Goal: Transaction & Acquisition: Purchase product/service

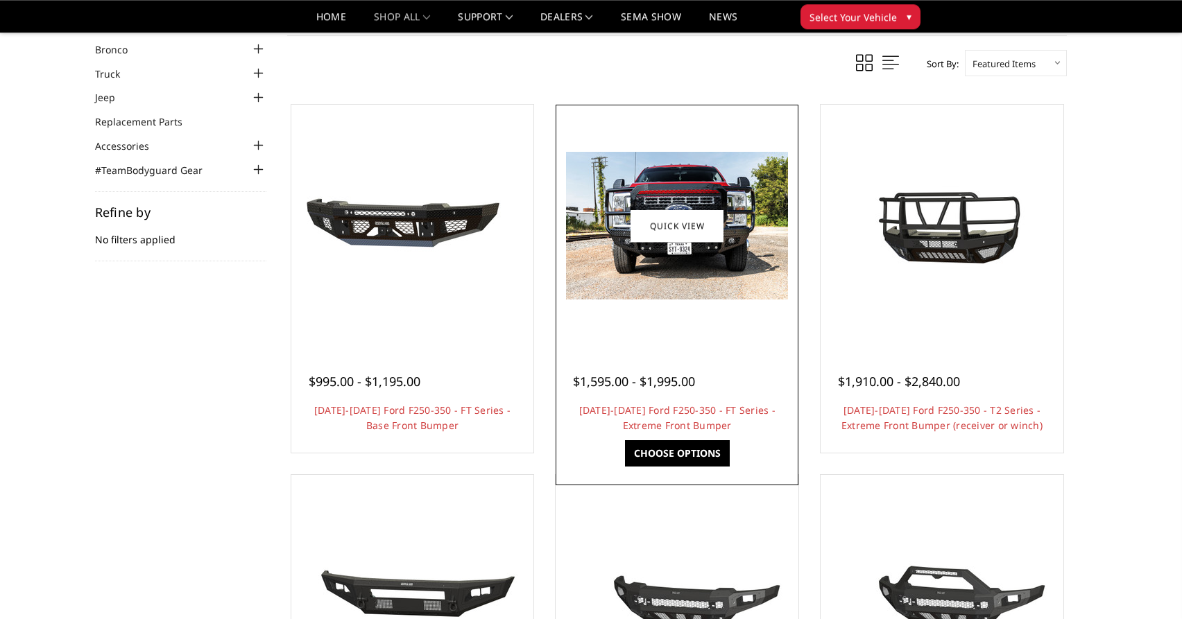
scroll to position [71, 0]
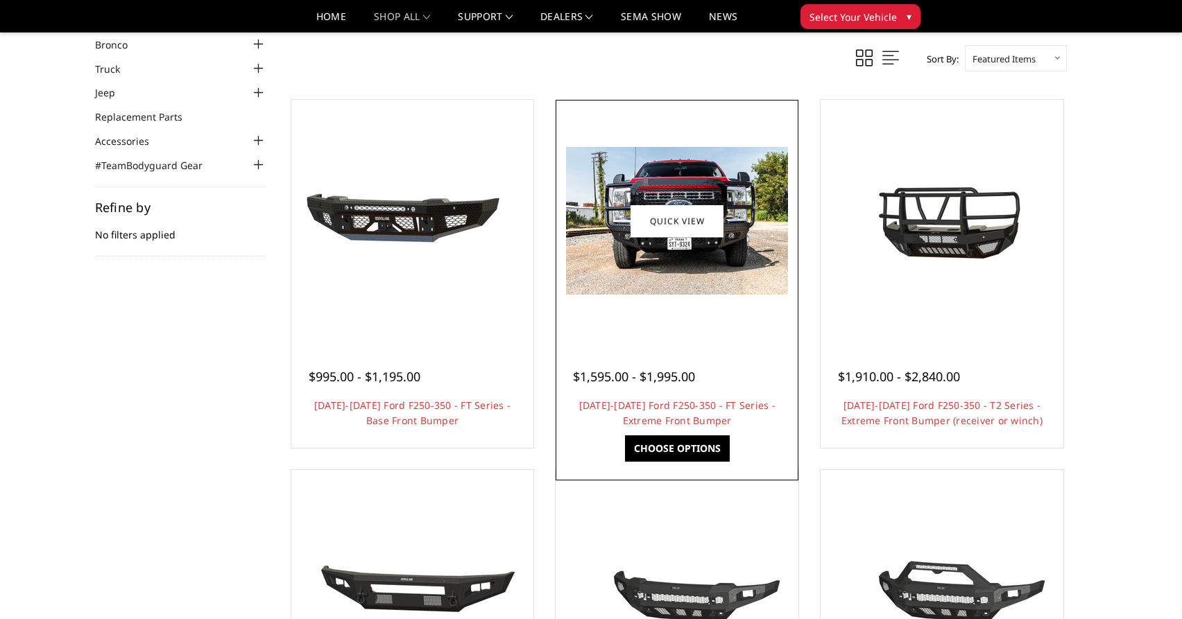
click at [675, 445] on link "Choose Options" at bounding box center [677, 449] width 105 height 26
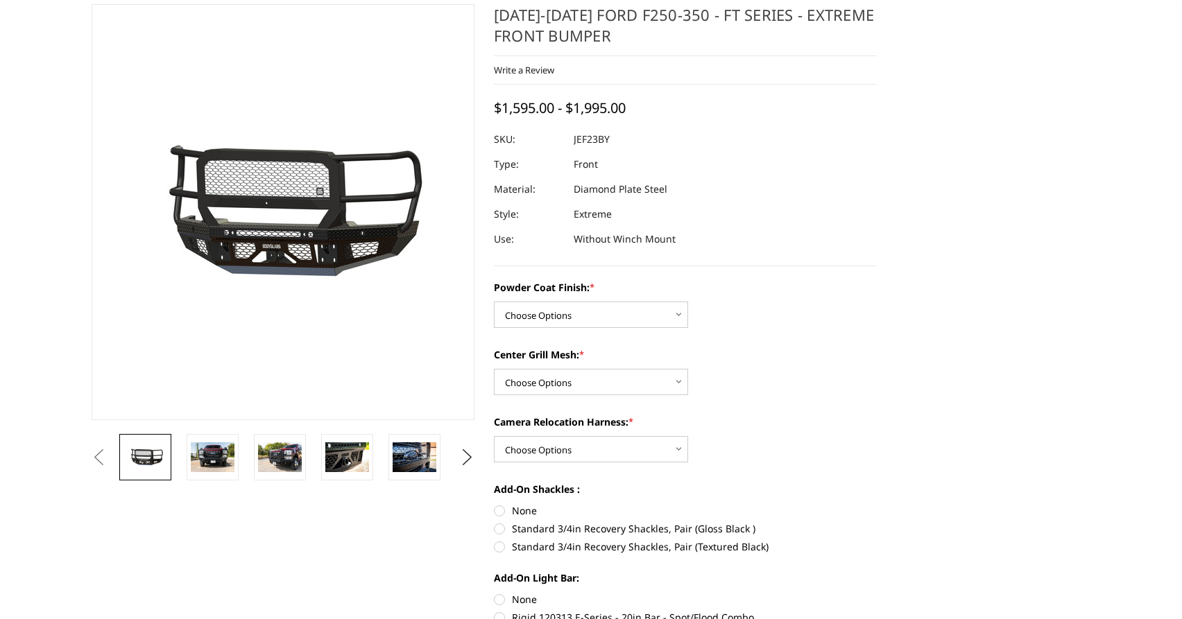
scroll to position [141, 0]
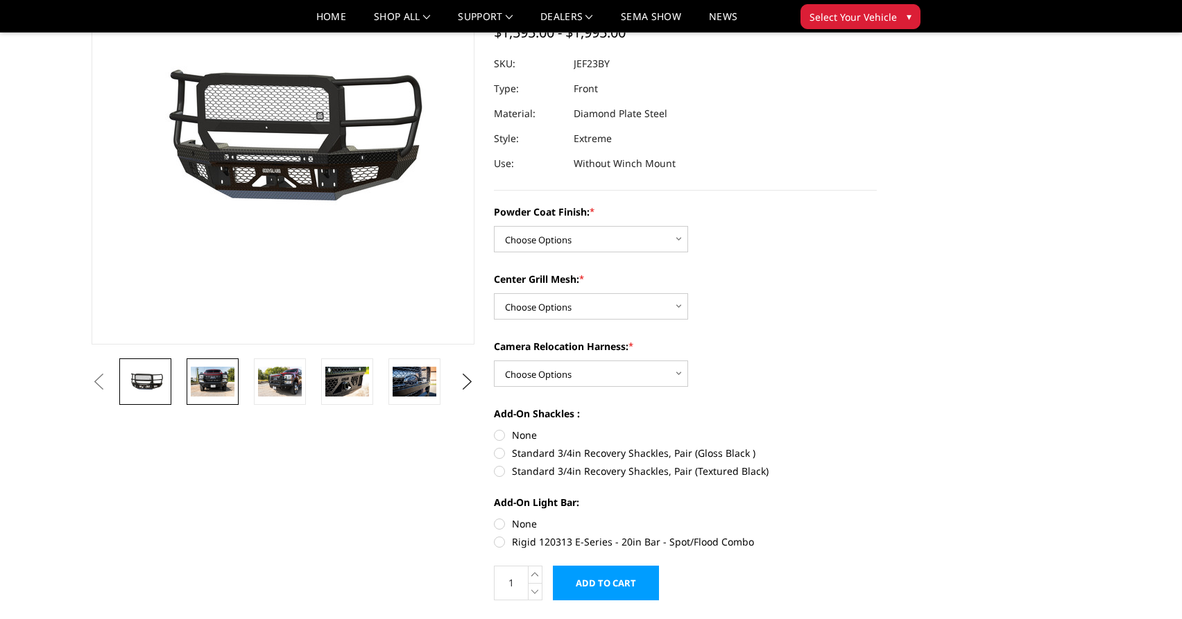
click at [220, 384] on img at bounding box center [213, 381] width 44 height 29
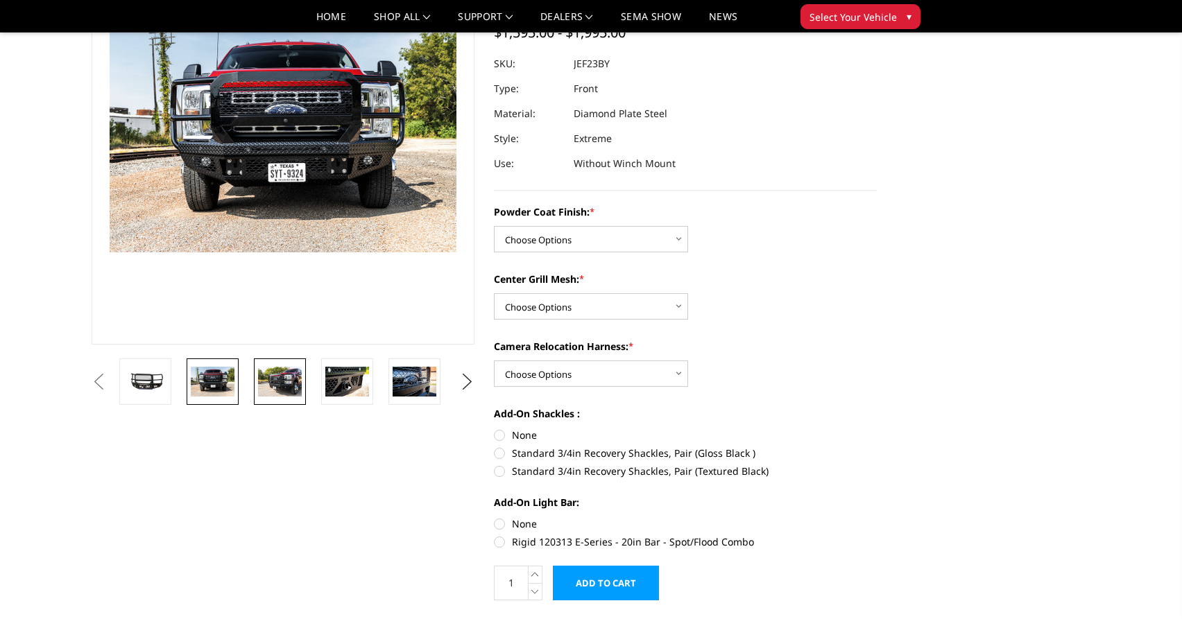
click at [282, 379] on img at bounding box center [280, 381] width 44 height 29
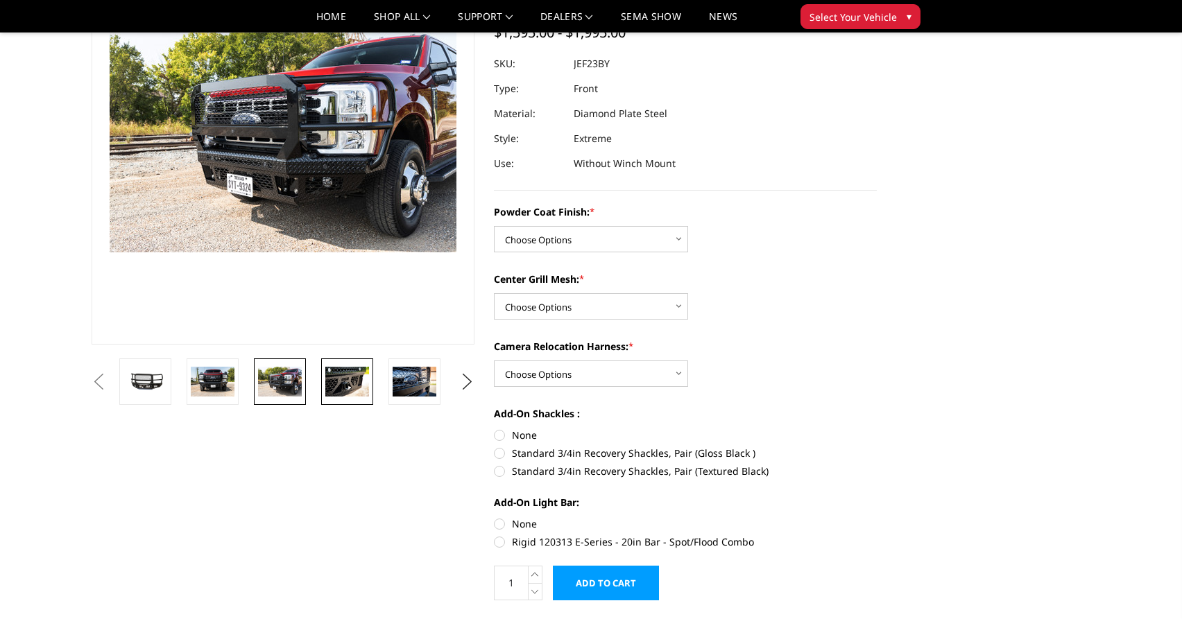
click at [345, 378] on img at bounding box center [347, 381] width 44 height 29
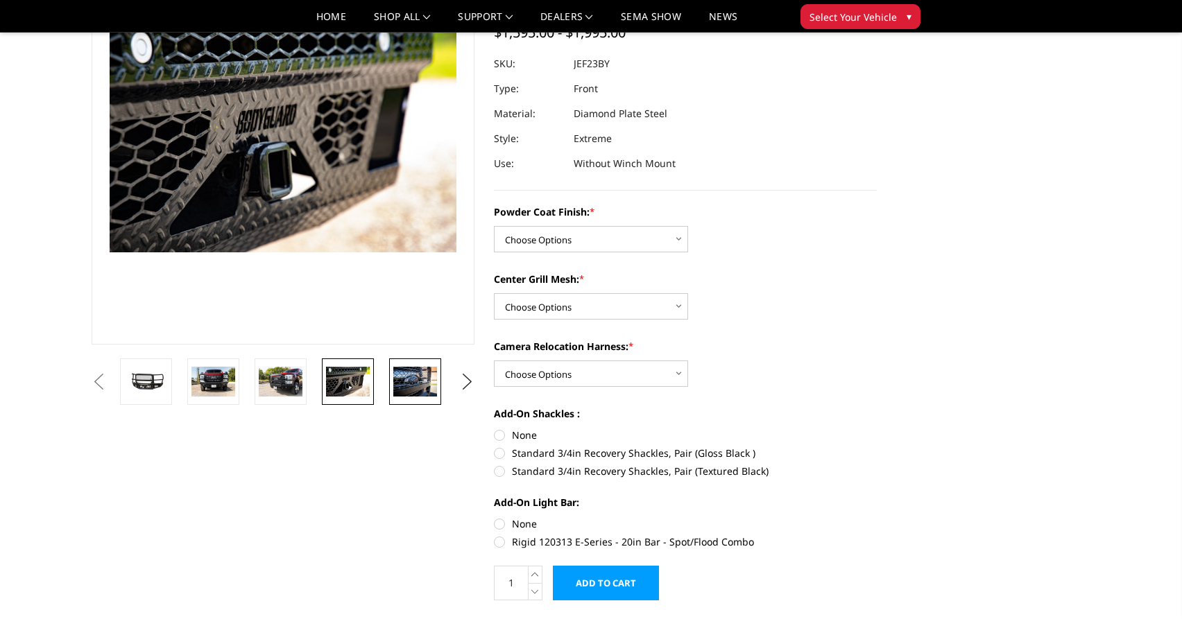
click at [409, 378] on img at bounding box center [415, 381] width 44 height 29
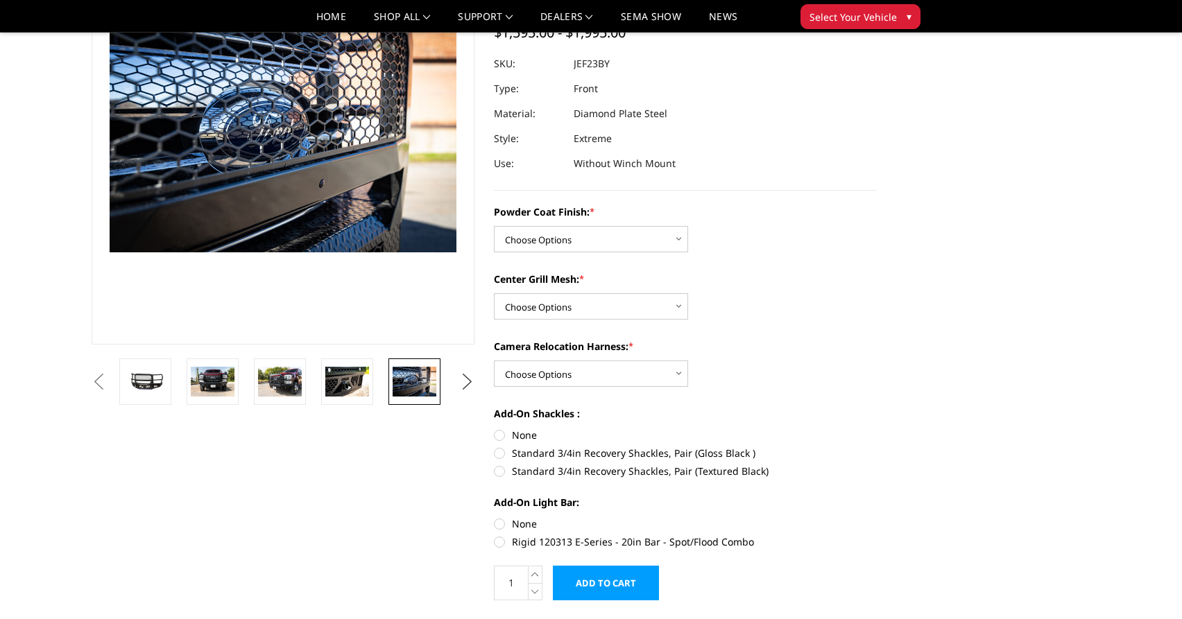
click at [472, 379] on button "Next" at bounding box center [467, 382] width 21 height 21
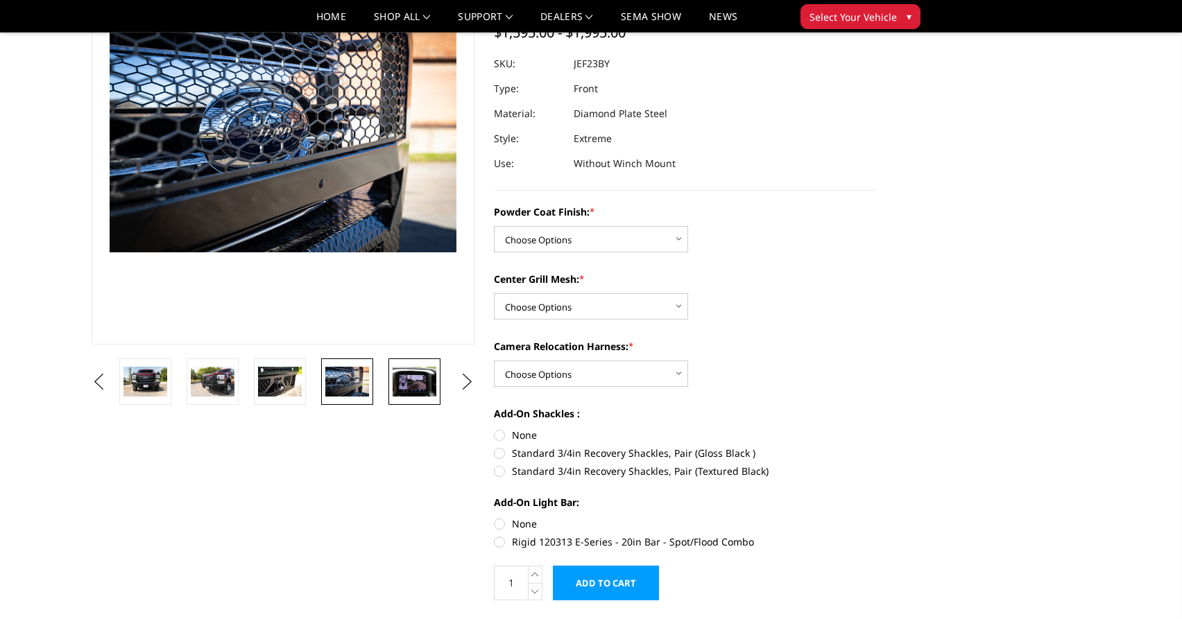
click at [419, 383] on img at bounding box center [415, 381] width 44 height 29
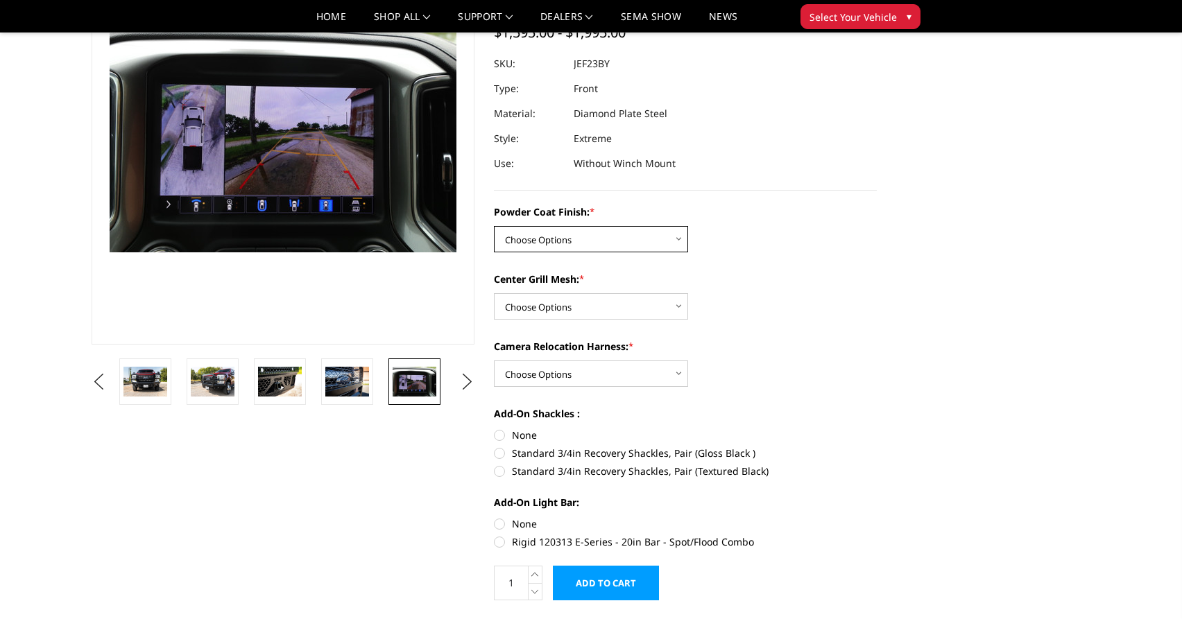
click at [494, 226] on select "Choose Options Bare Metal Gloss Black Powder Coat Textured Black Powder Coat" at bounding box center [591, 239] width 194 height 26
select select "3264"
click option "Gloss Black Powder Coat" at bounding box center [0, 0] width 0 height 0
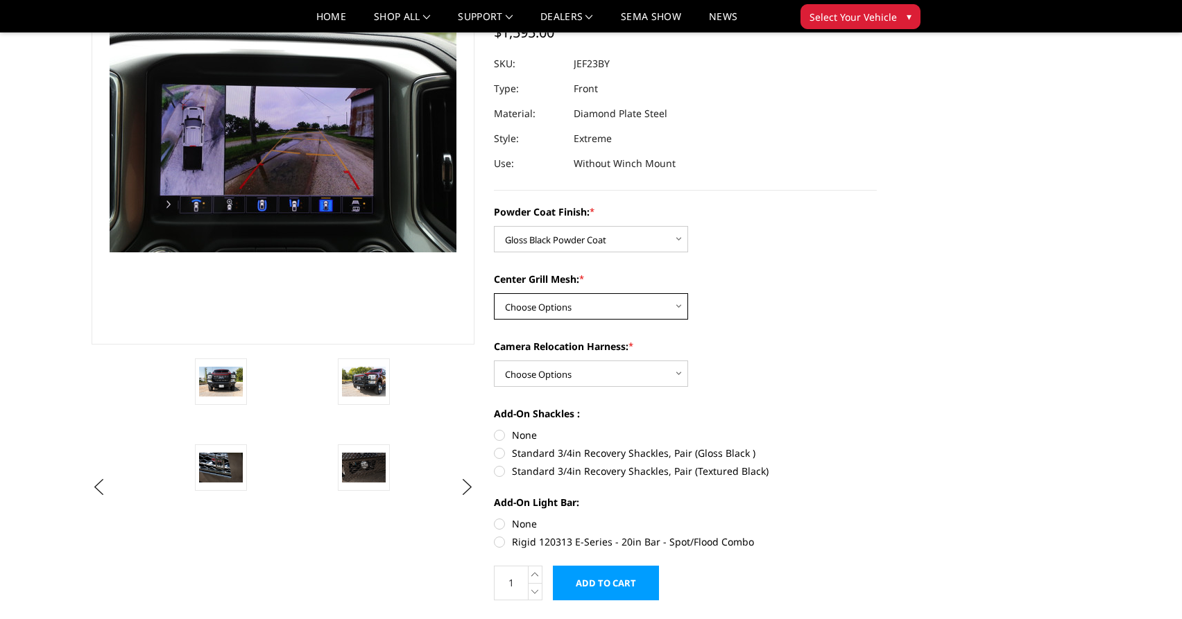
click at [494, 293] on select "Choose Options WITH Expanded Metal in Center Grill WITHOUT Expanded Metal in Ce…" at bounding box center [591, 306] width 194 height 26
select select "3267"
click option "WITHOUT Expanded Metal in Center Grill" at bounding box center [0, 0] width 0 height 0
click at [494, 361] on select "Choose Options WITH Camera Relocation Harness WITHOUT Camera Relocation Harness" at bounding box center [591, 374] width 194 height 26
select select "3268"
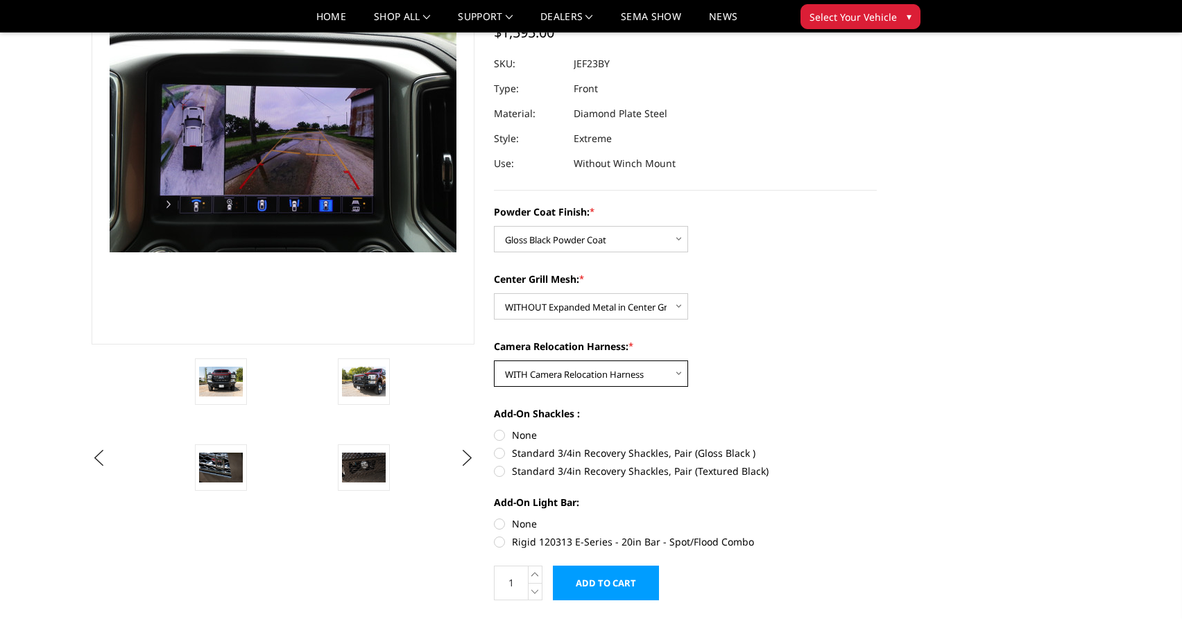
click option "WITH Camera Relocation Harness" at bounding box center [0, 0] width 0 height 0
click at [470, 456] on button "Next" at bounding box center [467, 458] width 21 height 21
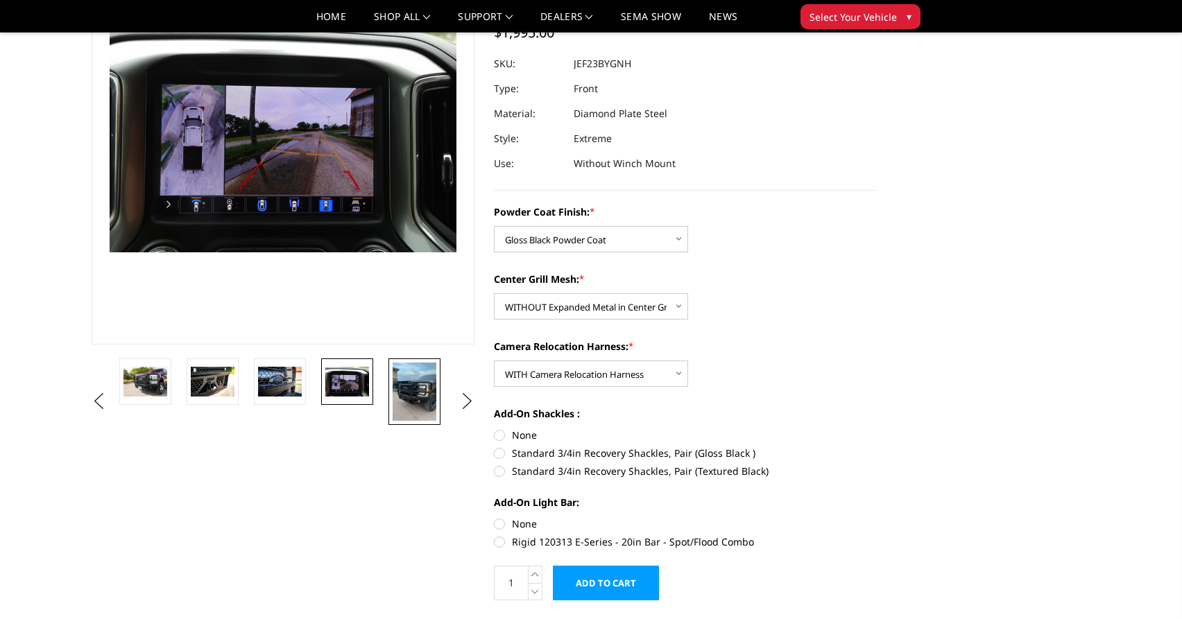
click at [408, 400] on img at bounding box center [415, 392] width 44 height 58
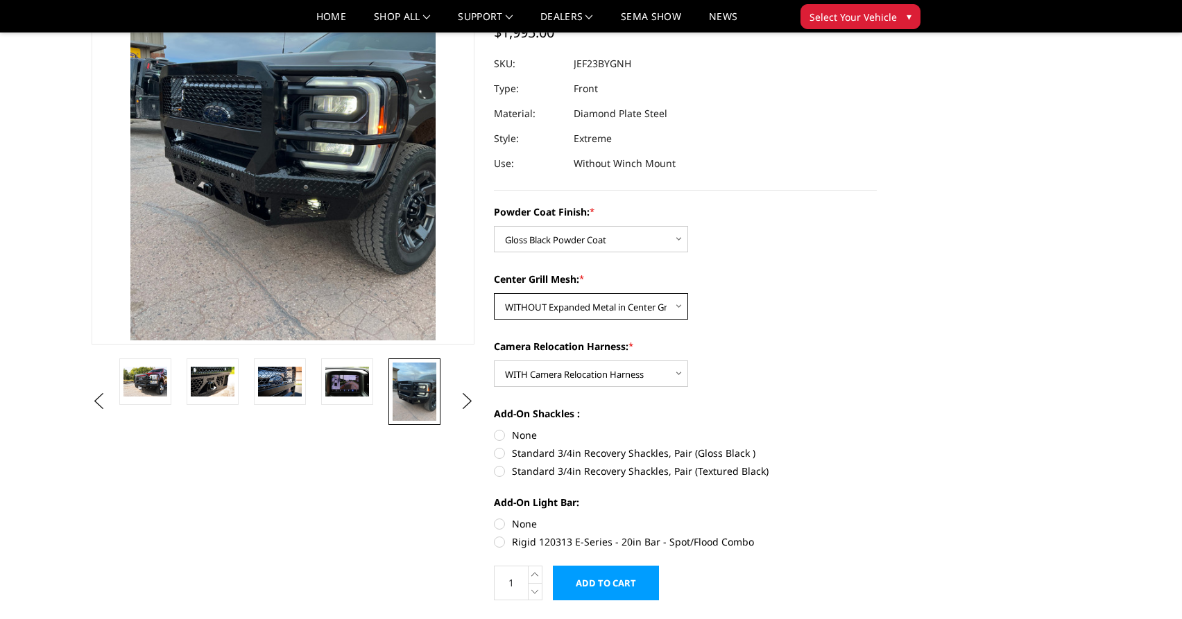
click at [494, 293] on select "Choose Options WITH Expanded Metal in Center Grill WITHOUT Expanded Metal in Ce…" at bounding box center [591, 306] width 194 height 26
select select "3266"
click option "WITH Expanded Metal in Center Grill" at bounding box center [0, 0] width 0 height 0
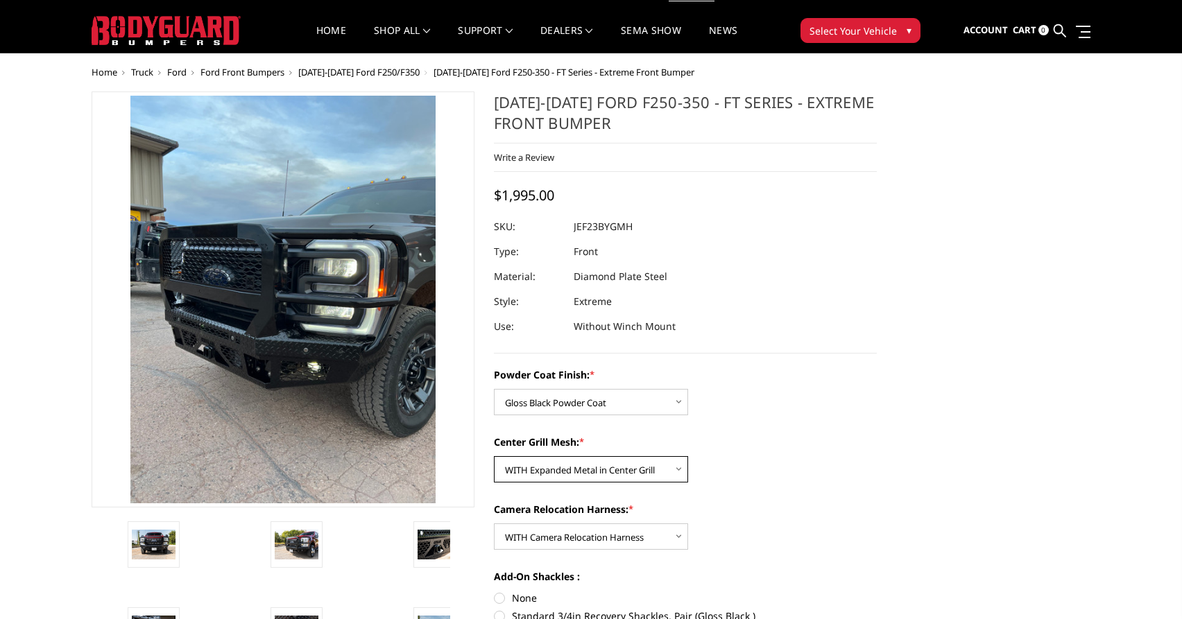
scroll to position [0, 0]
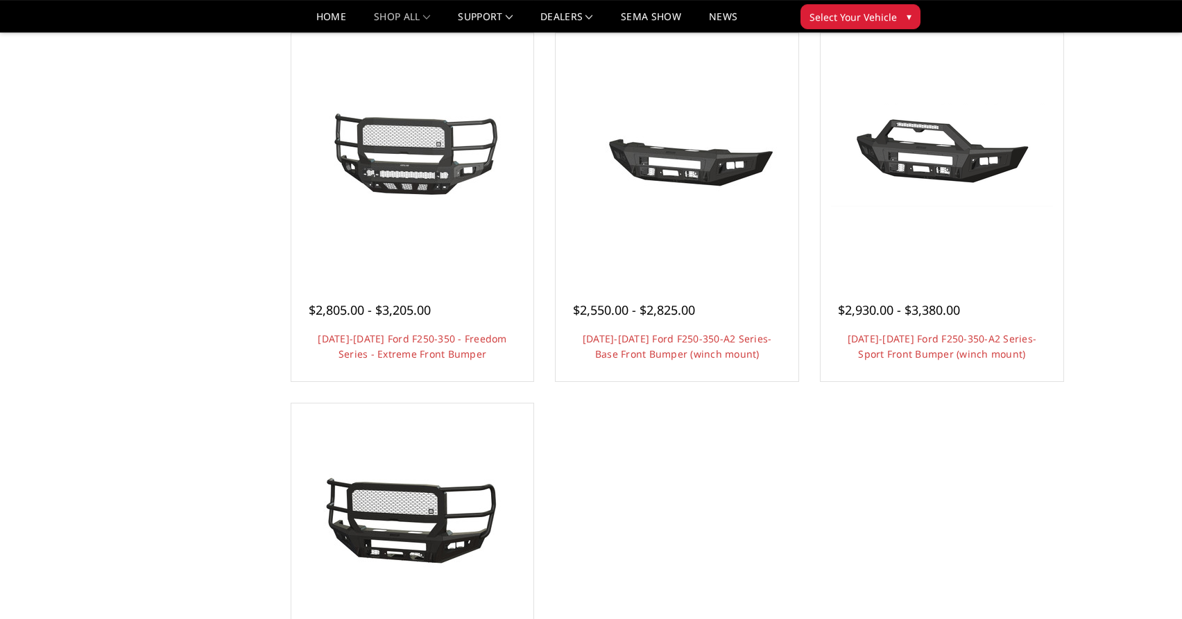
scroll to position [1061, 0]
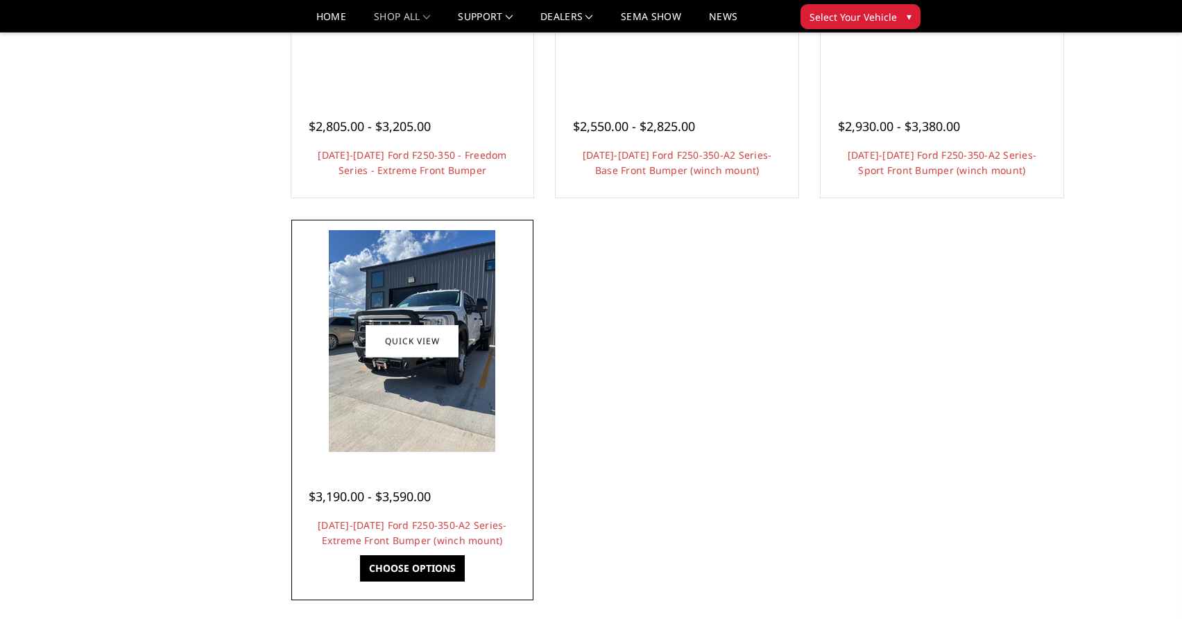
click at [405, 569] on link "Choose Options" at bounding box center [412, 569] width 105 height 26
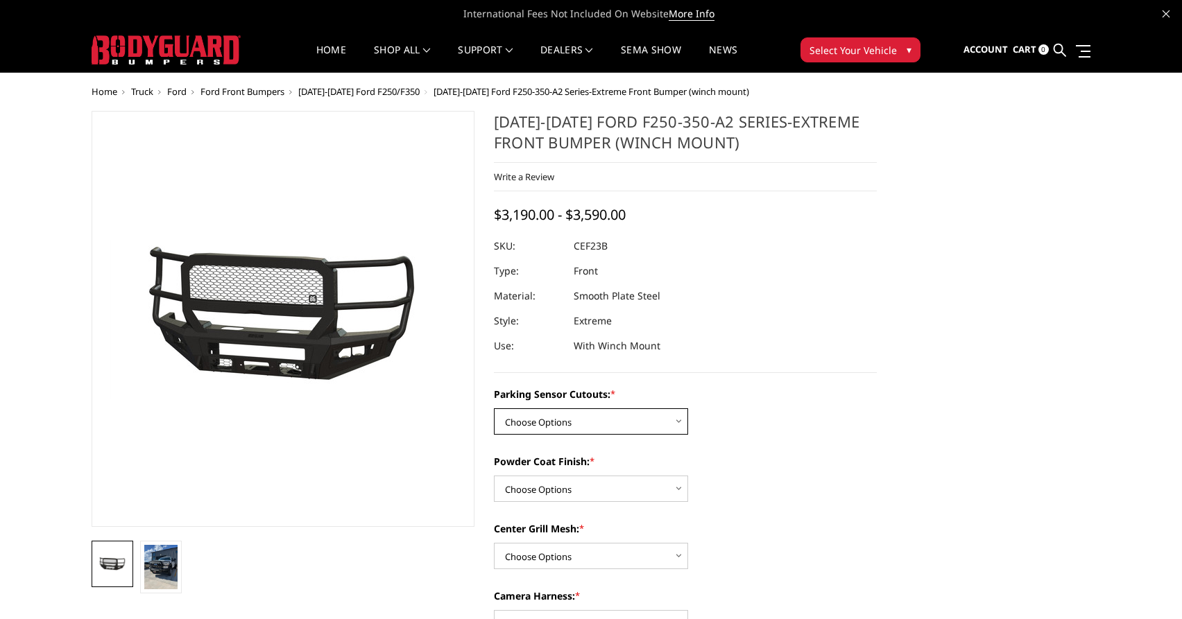
click at [494, 408] on select "Choose Options No-Without Parking Sensor Cutouts Yes-With Parking Sensor Cutouts" at bounding box center [591, 421] width 194 height 26
select select "2421"
click option "Yes-With Parking Sensor Cutouts" at bounding box center [0, 0] width 0 height 0
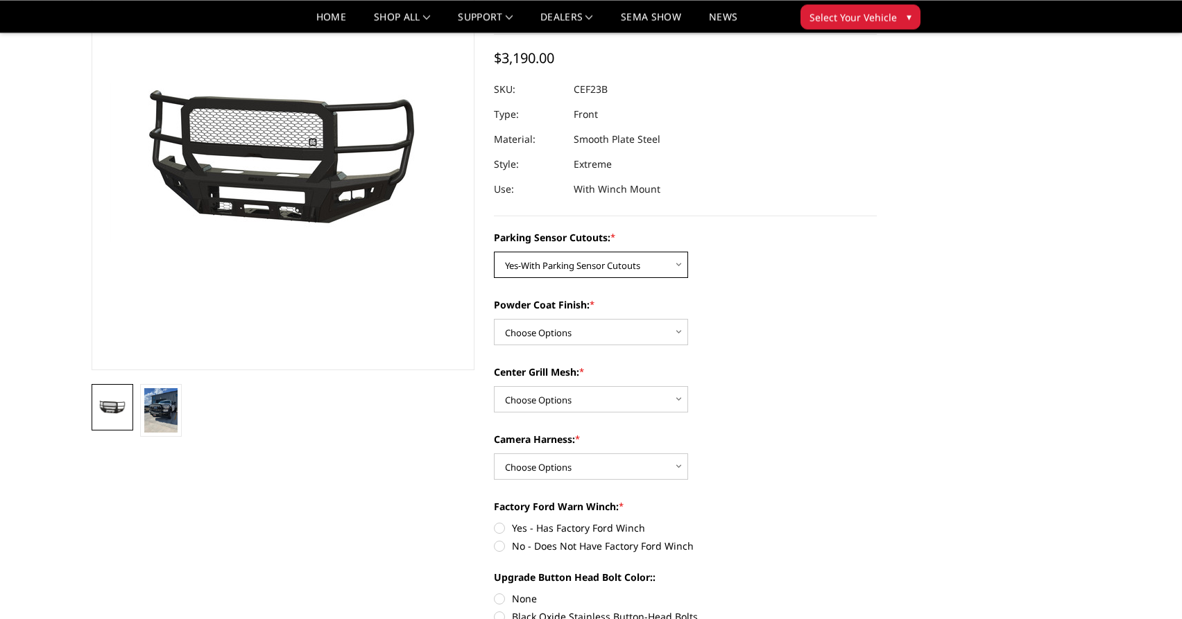
scroll to position [141, 0]
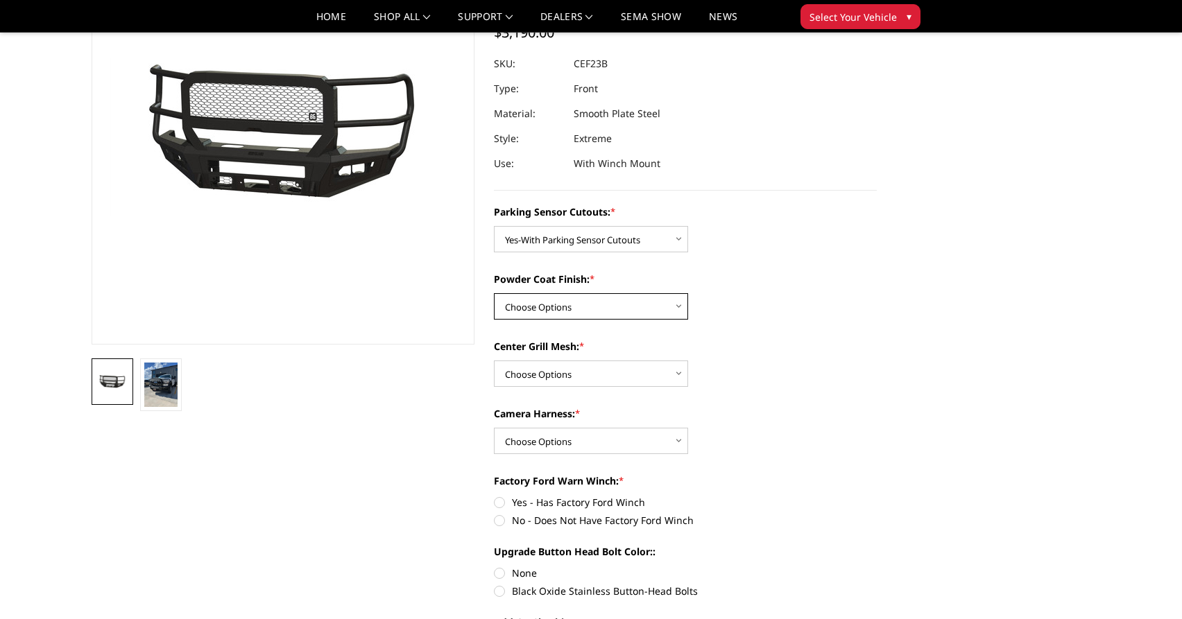
click at [494, 293] on select "Choose Options Bare Metal Textured Black Powder Coat" at bounding box center [591, 306] width 194 height 26
select select "2423"
click option "Textured Black Powder Coat" at bounding box center [0, 0] width 0 height 0
click at [494, 361] on select "Choose Options With Center Grill Mesh Without Center Grill Mesh" at bounding box center [591, 374] width 194 height 26
select select "2424"
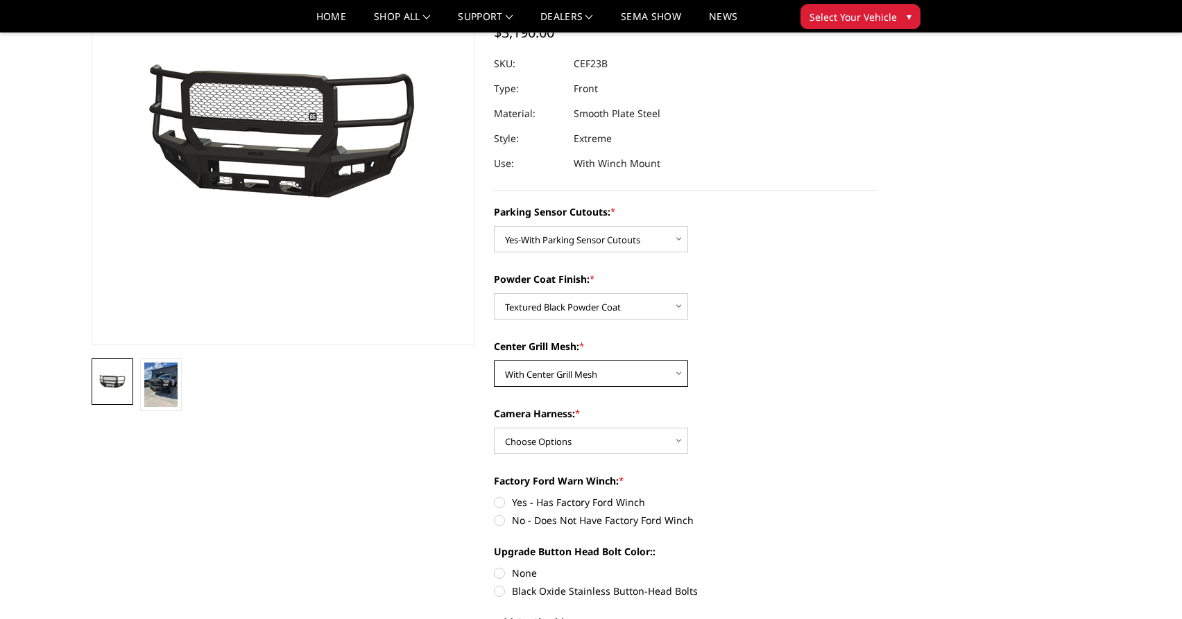
click option "With Center Grill Mesh" at bounding box center [0, 0] width 0 height 0
click at [494, 428] on select "Choose Options WITH Camera Harness WITHOUT Camera Harness" at bounding box center [591, 441] width 194 height 26
select select "2426"
click option "WITH Camera Harness" at bounding box center [0, 0] width 0 height 0
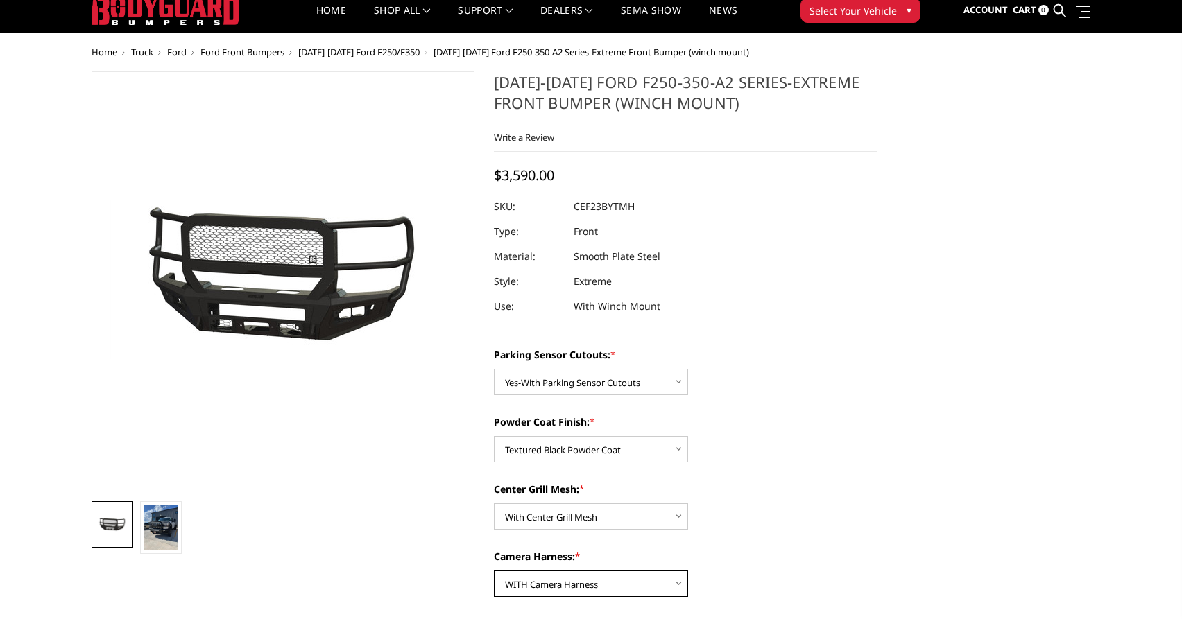
scroll to position [0, 0]
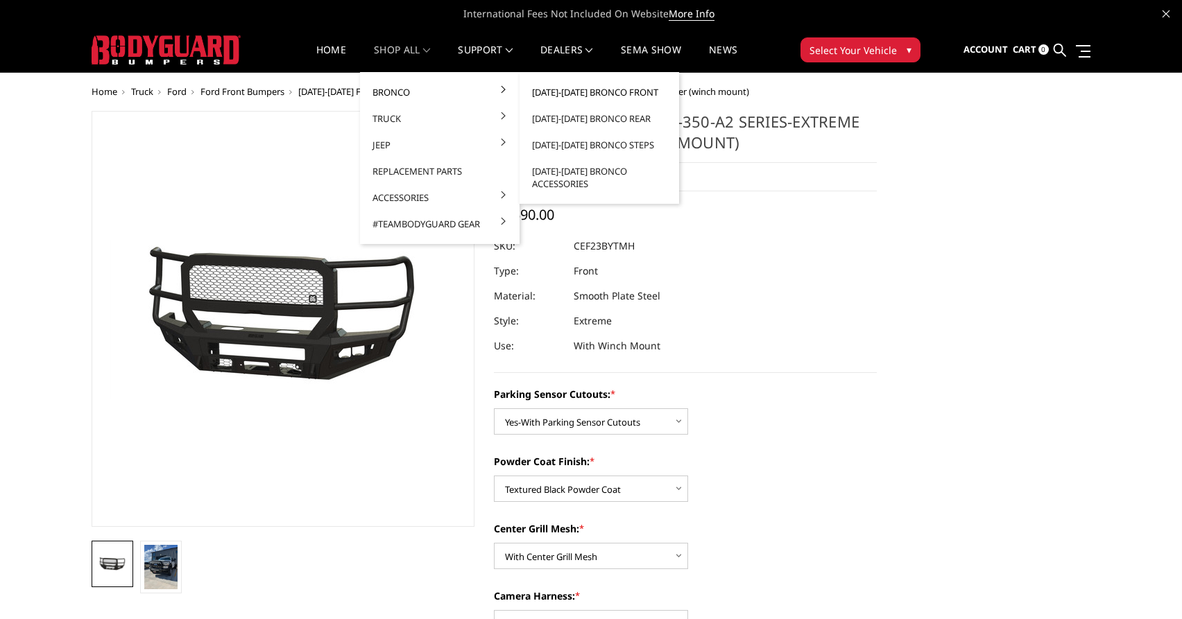
click at [585, 94] on link "[DATE]-[DATE] Bronco Front" at bounding box center [599, 92] width 148 height 26
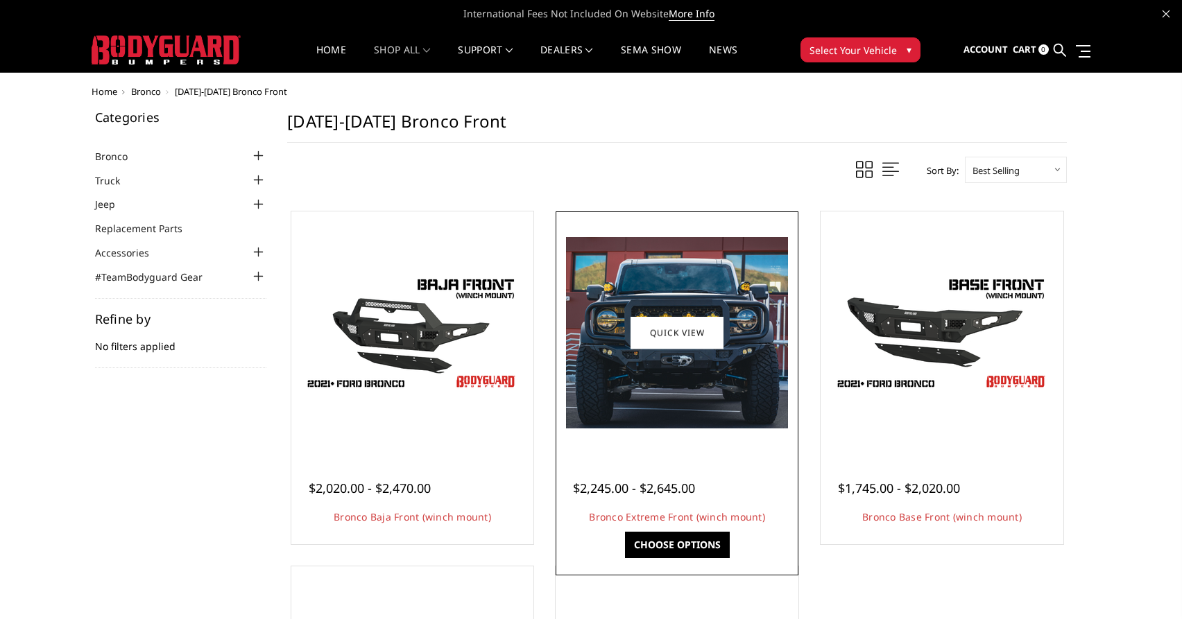
click at [635, 397] on img at bounding box center [677, 332] width 222 height 191
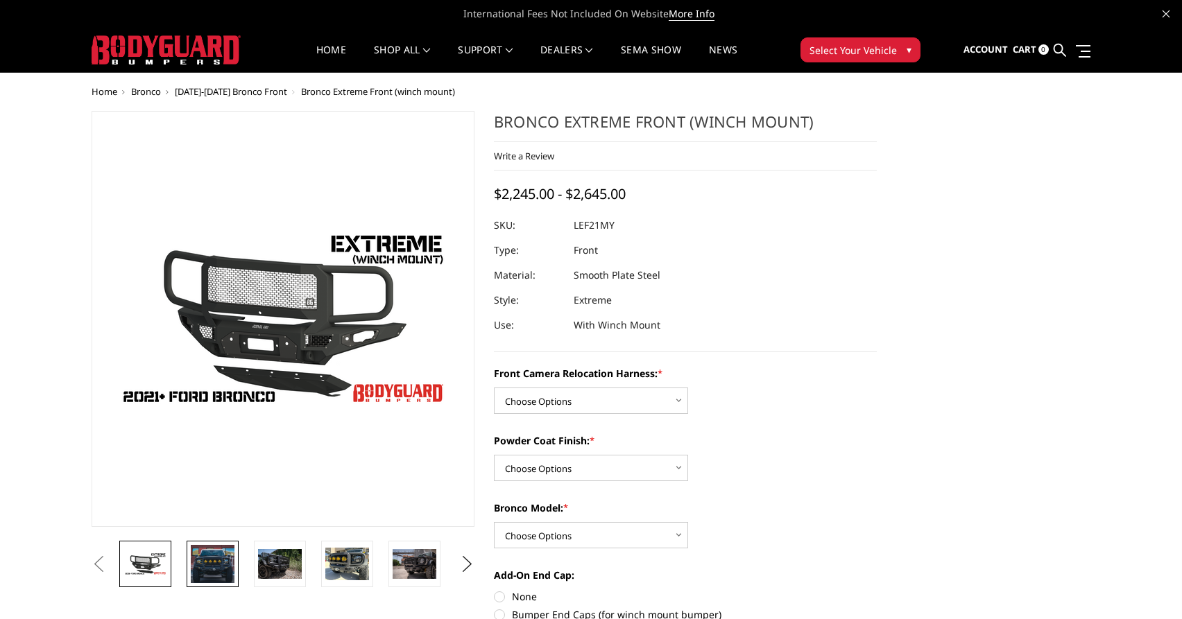
click at [219, 572] on img at bounding box center [213, 563] width 44 height 37
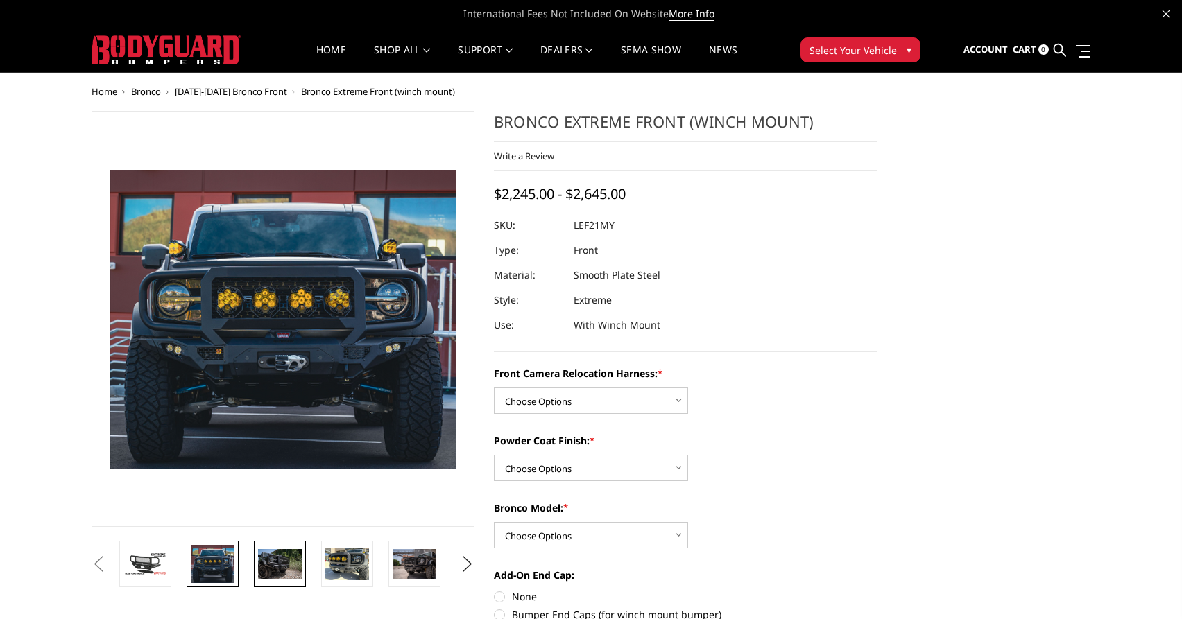
click at [279, 563] on img at bounding box center [280, 563] width 44 height 29
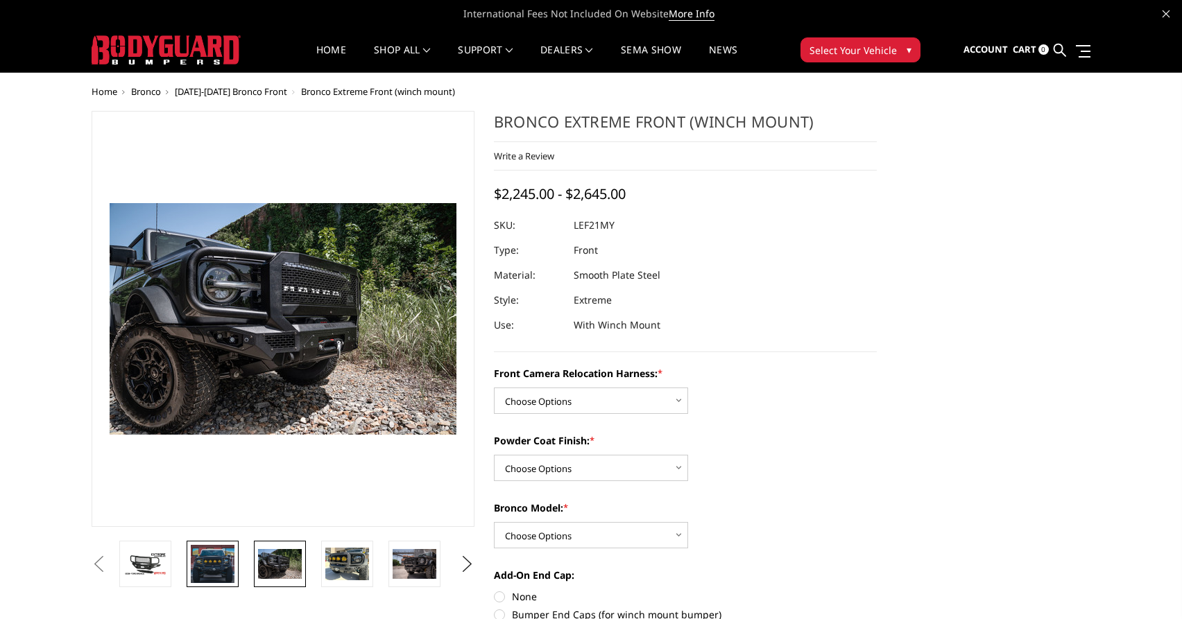
click at [218, 569] on img at bounding box center [213, 563] width 44 height 37
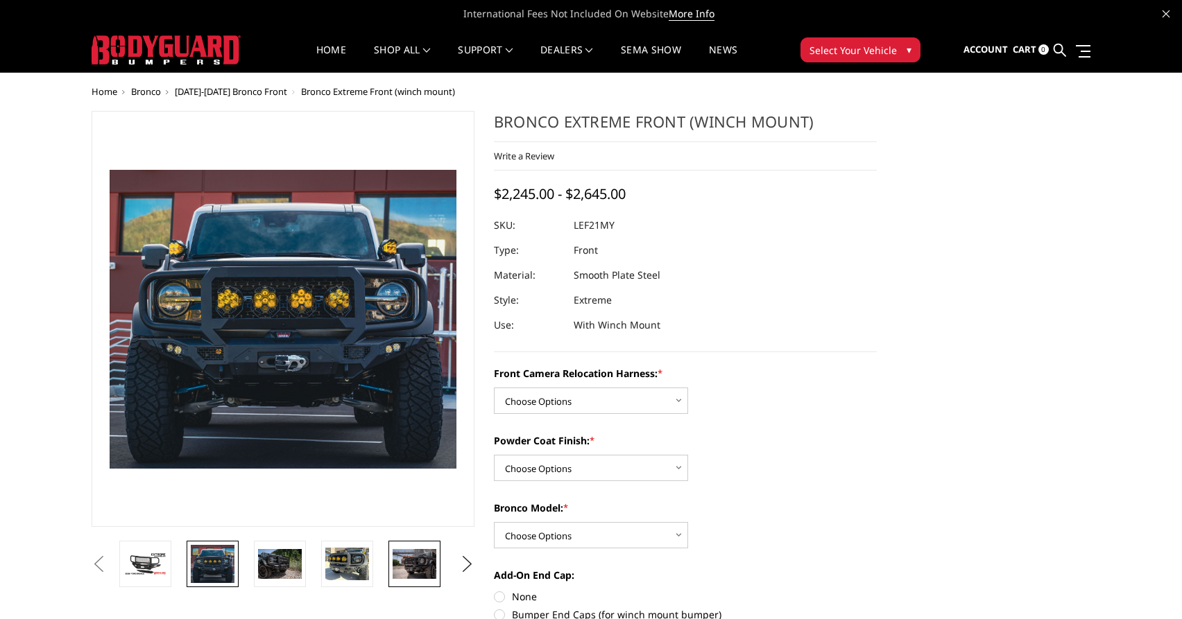
click at [404, 560] on img at bounding box center [415, 563] width 44 height 29
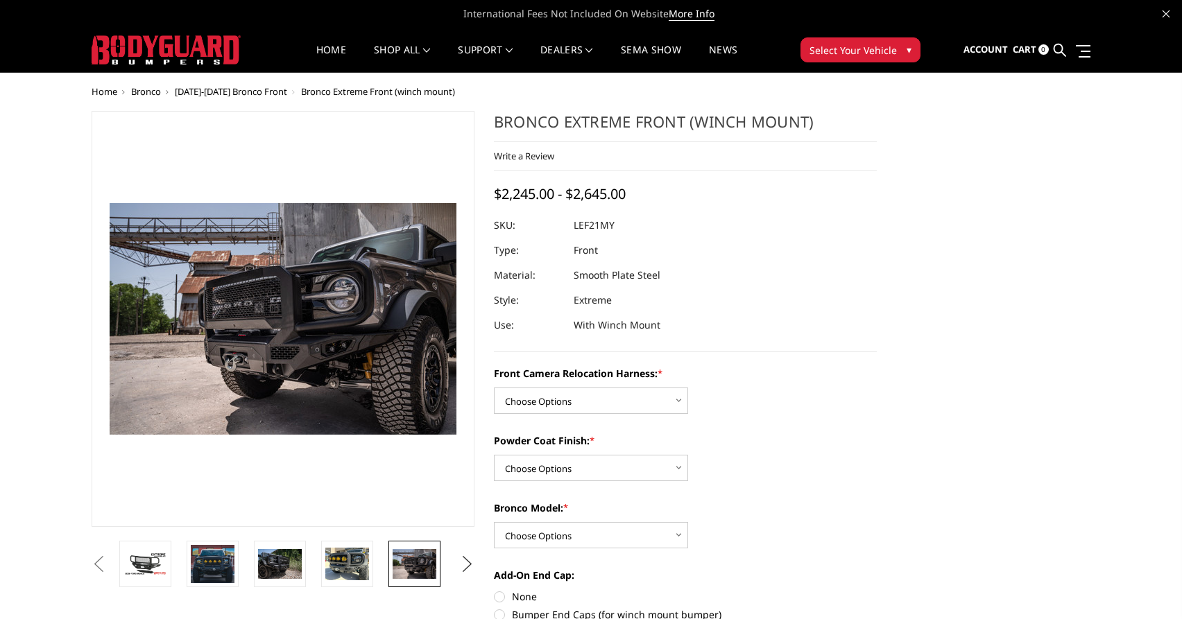
click at [467, 563] on button "Next" at bounding box center [467, 564] width 21 height 21
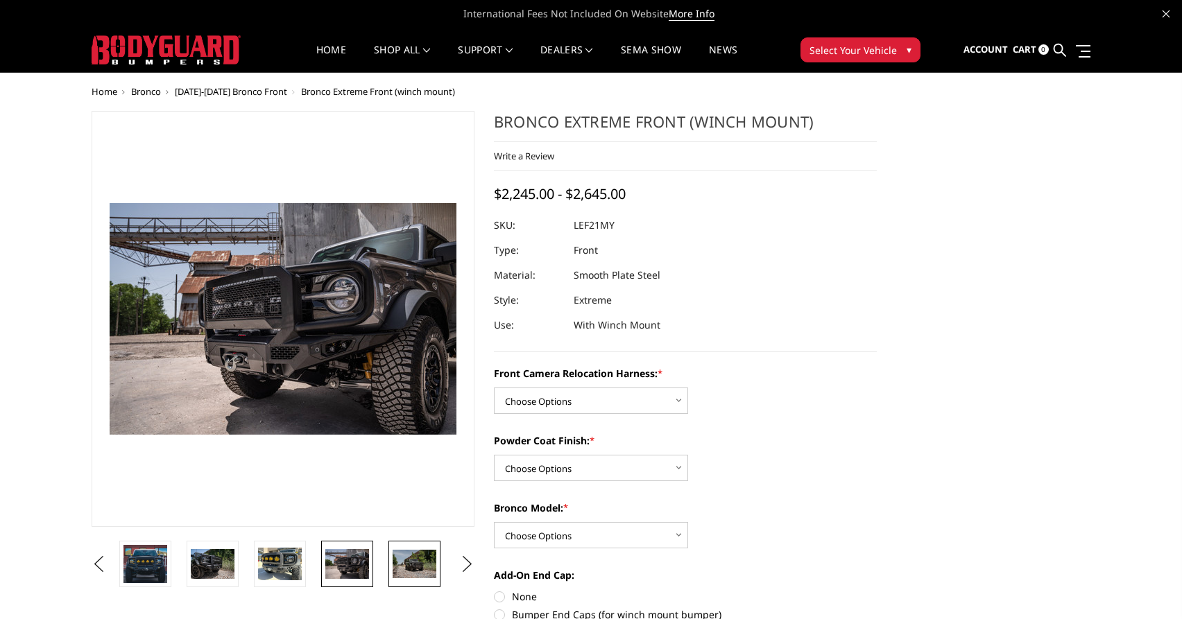
click at [418, 564] on img at bounding box center [415, 564] width 44 height 29
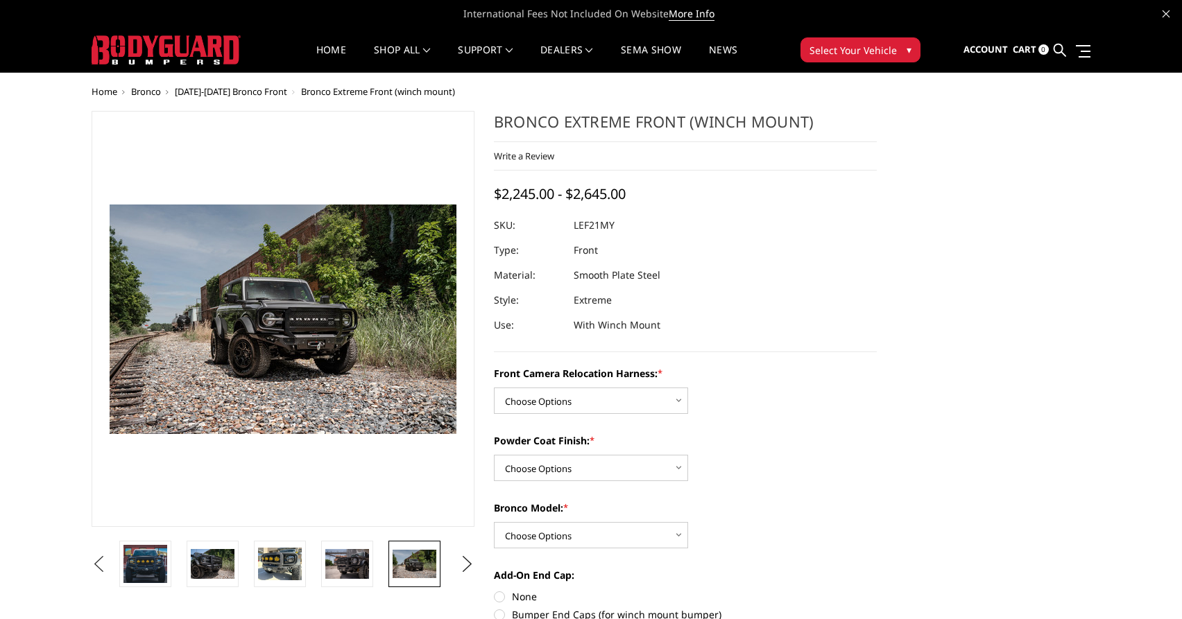
click at [95, 562] on button "Previous" at bounding box center [98, 564] width 21 height 21
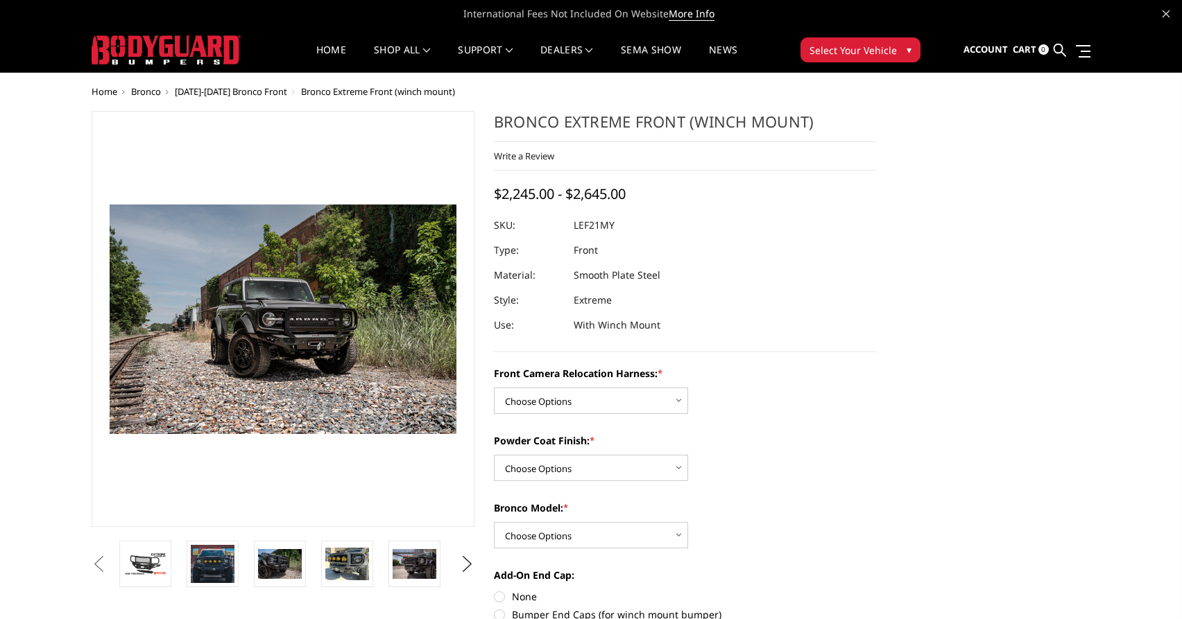
click at [109, 569] on button "Previous" at bounding box center [98, 564] width 21 height 21
click at [109, 559] on button "Previous" at bounding box center [98, 564] width 21 height 21
click at [160, 553] on img at bounding box center [145, 564] width 44 height 24
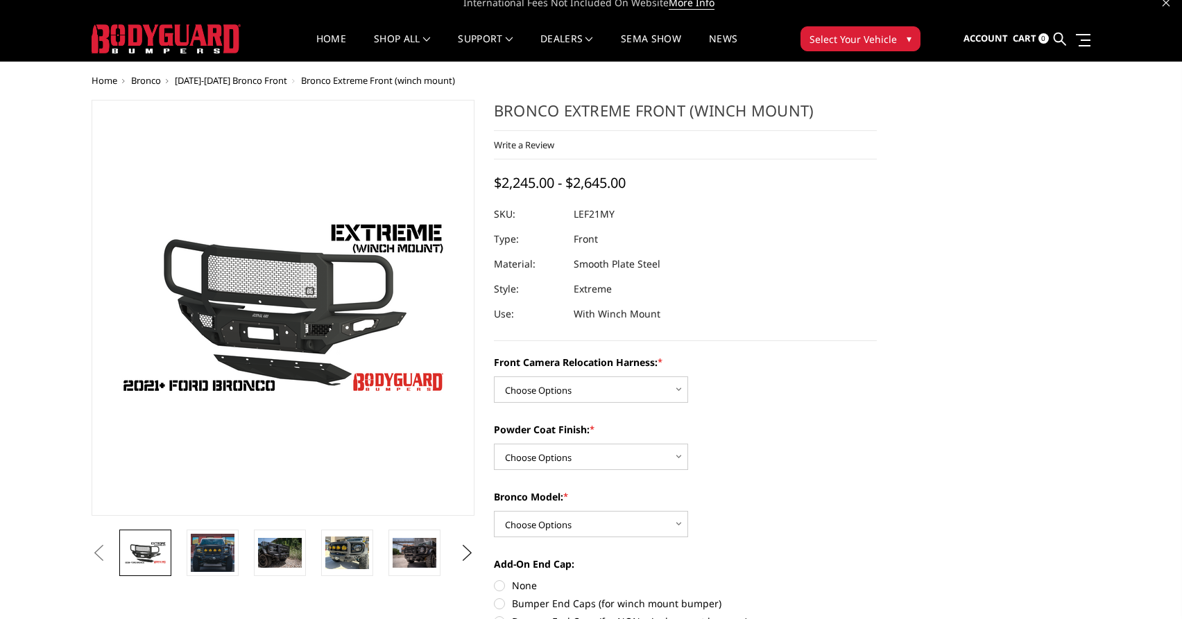
scroll to position [71, 0]
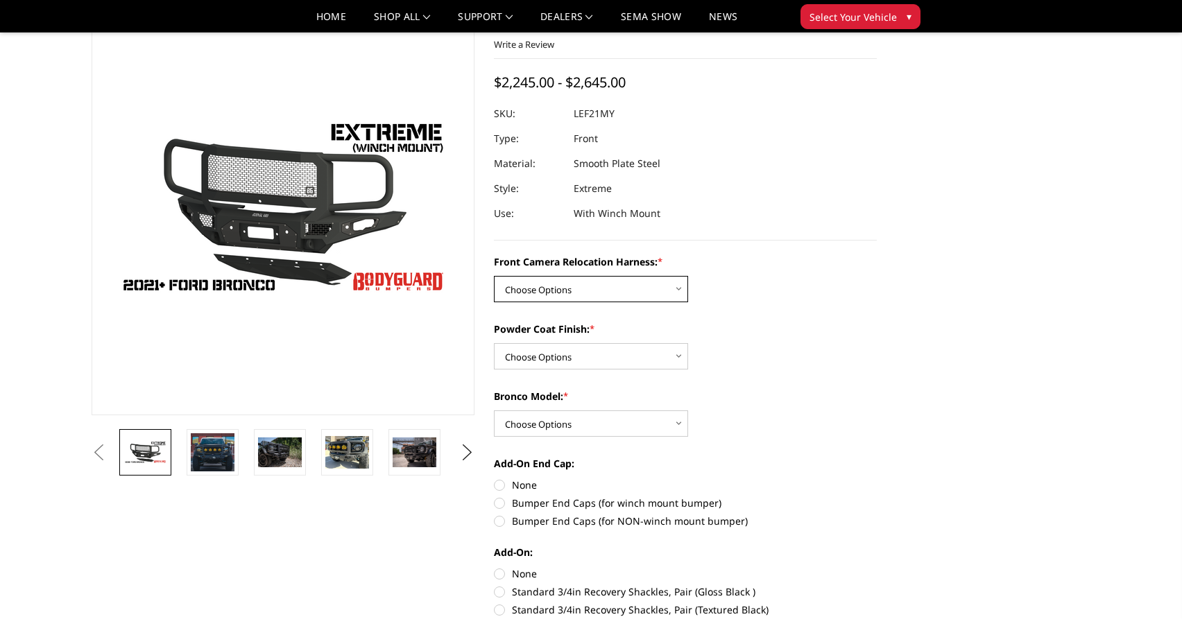
click at [494, 276] on select "Choose Options Without Front Camera Relocation Harness With Front Camera Reloca…" at bounding box center [591, 289] width 194 height 26
select select "4022"
click option "With Front Camera Relocation Harness" at bounding box center [0, 0] width 0 height 0
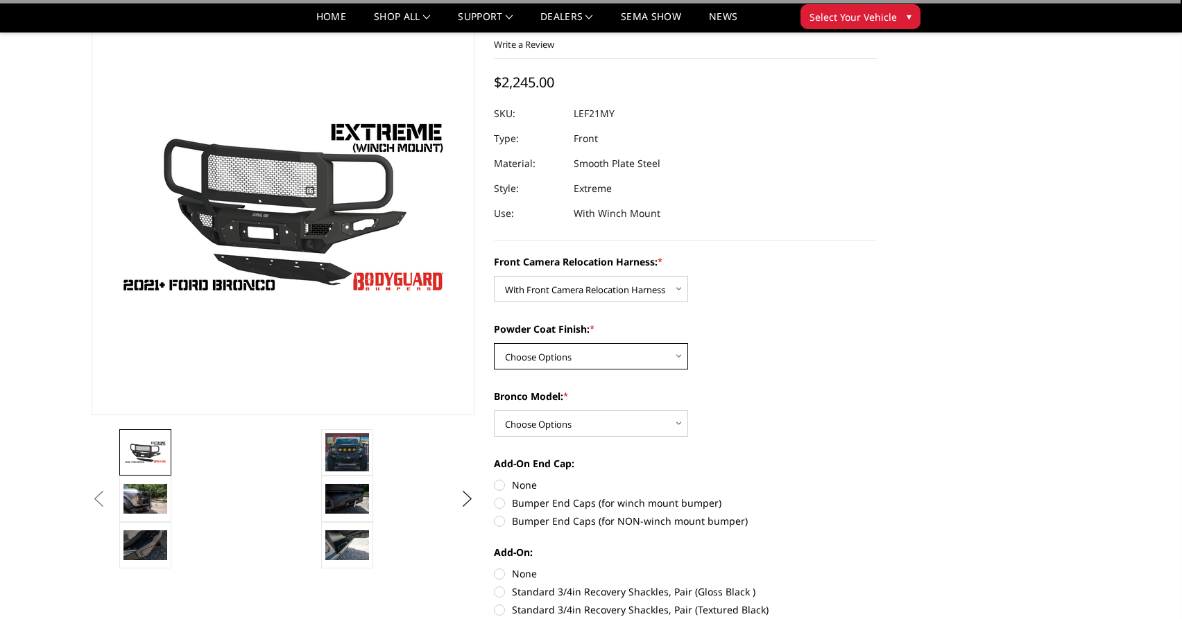
click at [494, 343] on select "Choose Options Textured Black Powder Coat Bare Metal" at bounding box center [591, 356] width 194 height 26
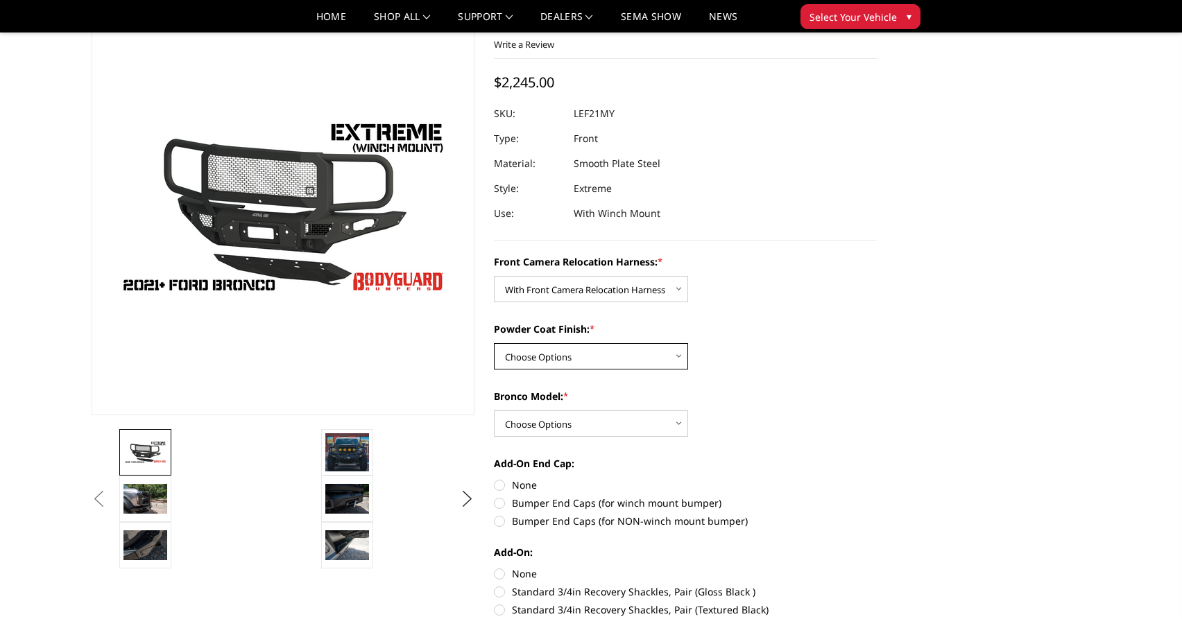
select select "4021"
click option "Textured Black Powder Coat" at bounding box center [0, 0] width 0 height 0
click at [494, 411] on select "Choose Options Raptor Base/Badlands/Wildtrak/etc." at bounding box center [591, 424] width 194 height 26
select select "4018"
click option "Base/Badlands/Wildtrak/etc." at bounding box center [0, 0] width 0 height 0
